Goal: Connect with others

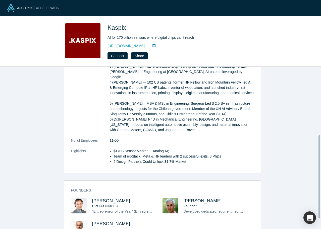
scroll to position [143, 0]
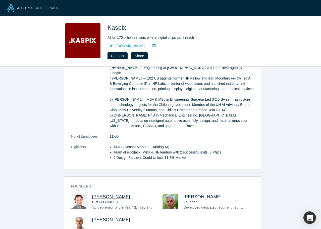
click at [99, 194] on span "[PERSON_NAME]" at bounding box center [111, 196] width 38 height 5
click at [120, 46] on link "[URL][DOMAIN_NAME]" at bounding box center [126, 45] width 37 height 5
click at [114, 55] on button "Connect" at bounding box center [118, 55] width 20 height 7
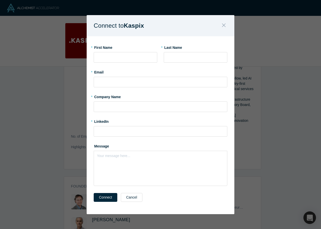
click at [224, 26] on icon "Close" at bounding box center [224, 26] width 4 height 4
